Goal: Use online tool/utility

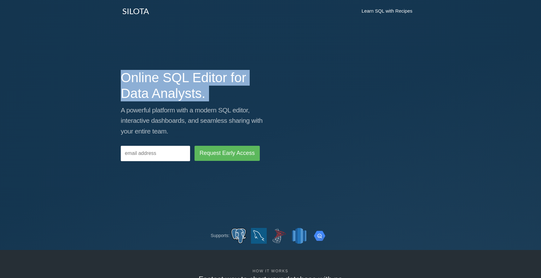
click at [186, 86] on h1 "Online SQL Editor for Data Analysts." at bounding box center [193, 86] width 145 height 32
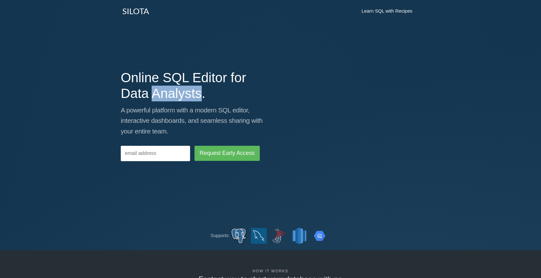
click at [186, 86] on h1 "Online SQL Editor for Data Analysts." at bounding box center [193, 86] width 145 height 32
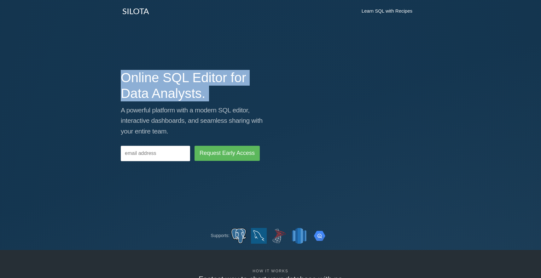
click at [186, 86] on h1 "Online SQL Editor for Data Analysts." at bounding box center [193, 86] width 145 height 32
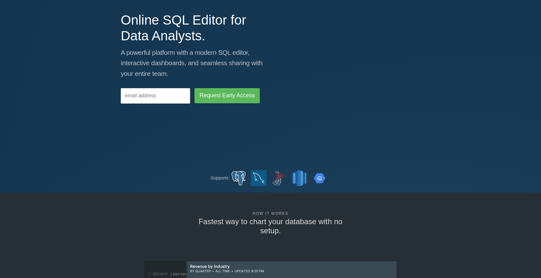
click at [198, 126] on div "Online SQL Editor for Data Analysts. A powerful platform with a modern SQL edit…" at bounding box center [270, 64] width 541 height 149
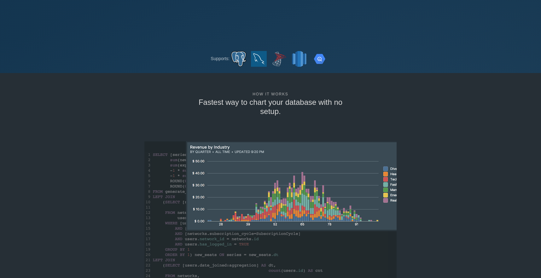
scroll to position [179, 0]
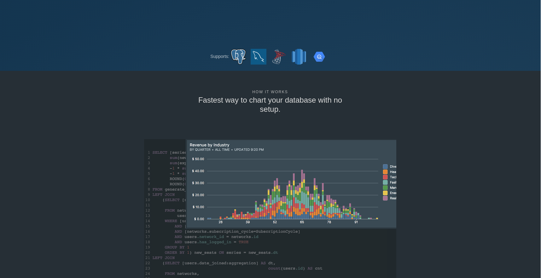
click at [237, 102] on h3 "Fastest way to chart your database with no setup." at bounding box center [270, 105] width 150 height 18
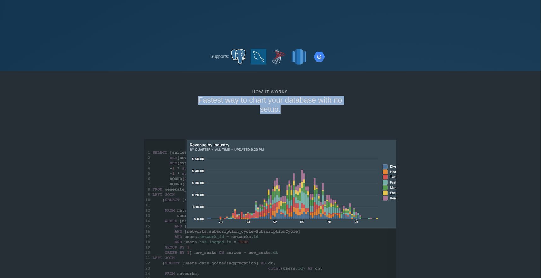
click at [237, 102] on h3 "Fastest way to chart your database with no setup." at bounding box center [270, 105] width 150 height 18
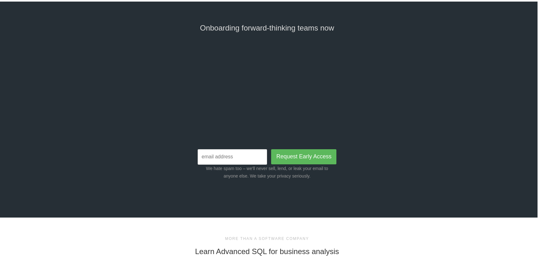
scroll to position [1402, 3]
